Goal: Task Accomplishment & Management: Manage account settings

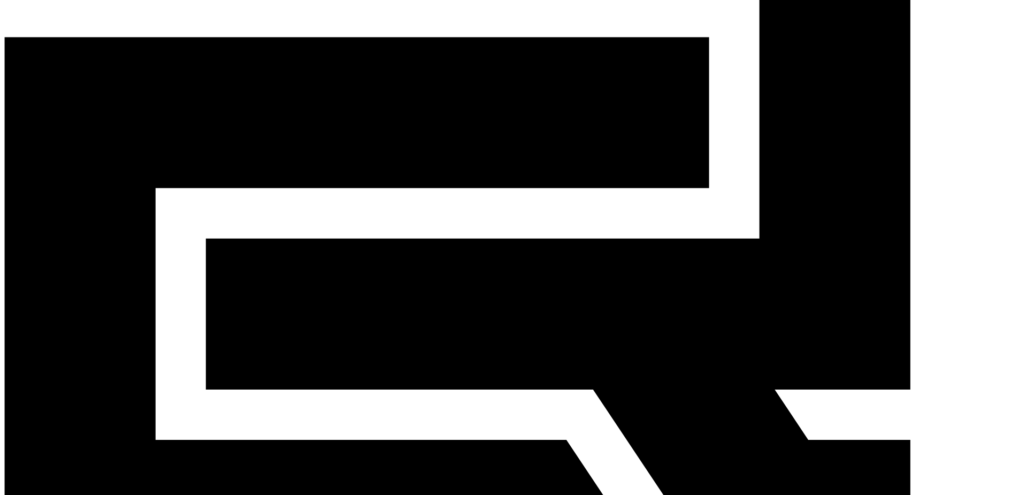
scroll to position [174, 0]
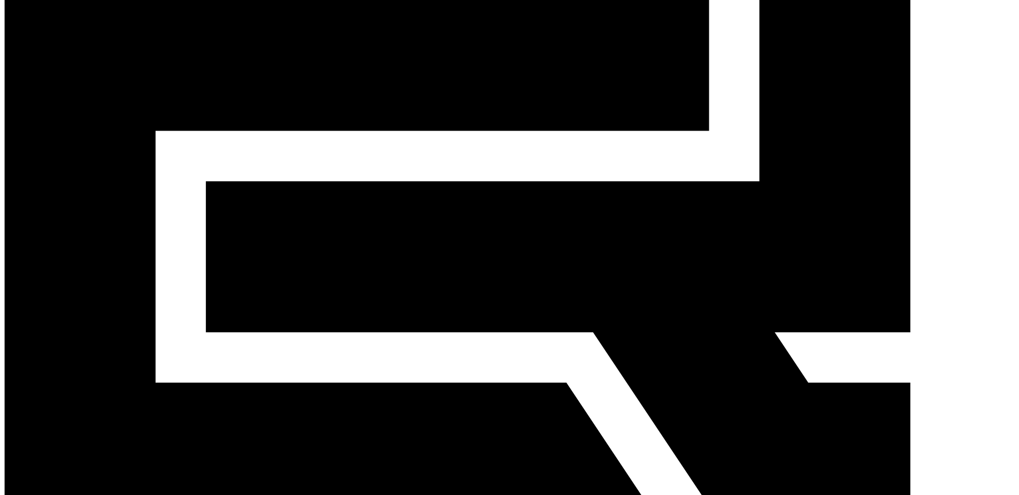
scroll to position [242, 0]
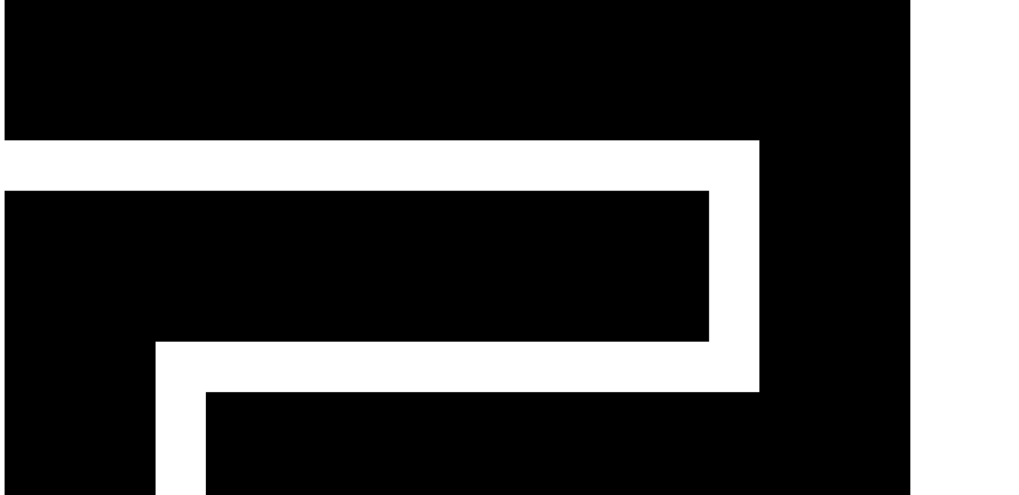
scroll to position [0, 0]
